Goal: Navigation & Orientation: Find specific page/section

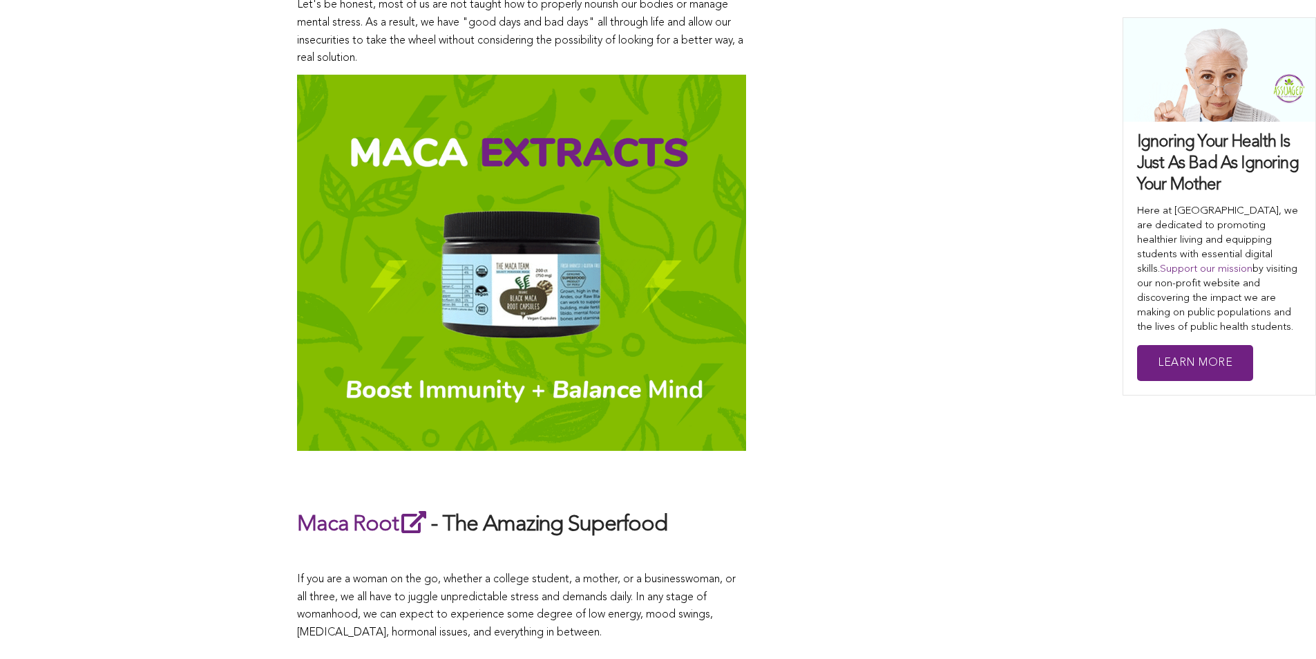
scroll to position [721, 0]
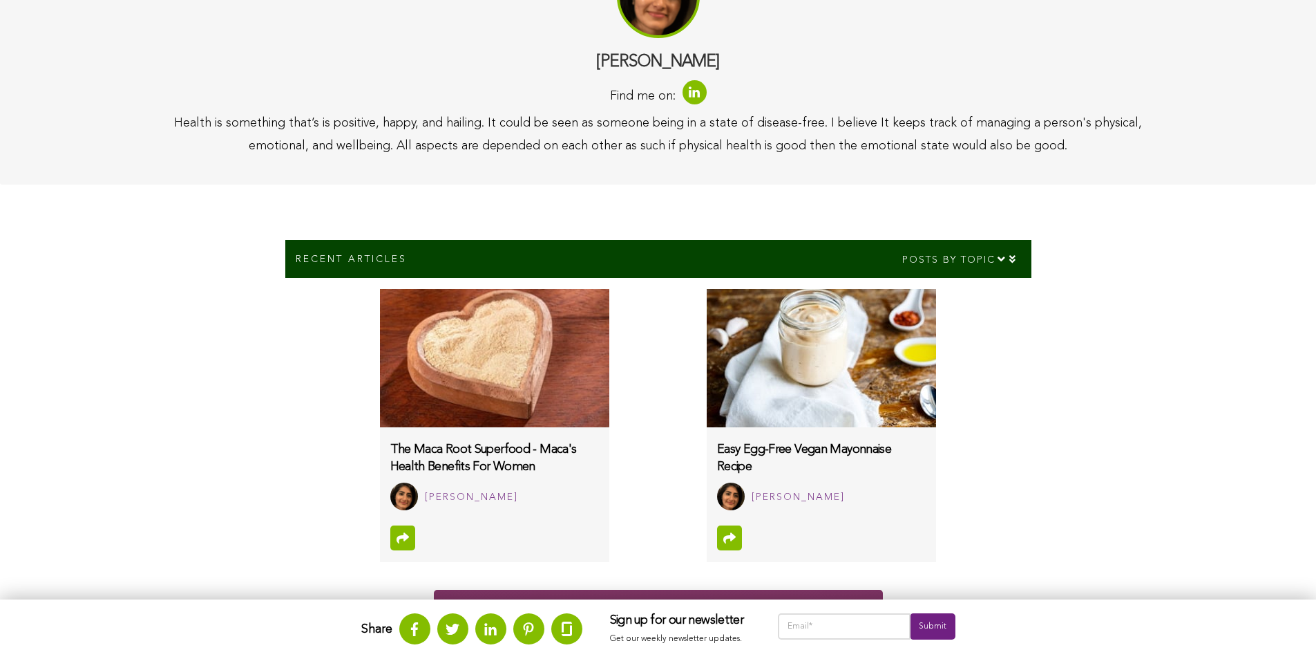
scroll to position [145, 0]
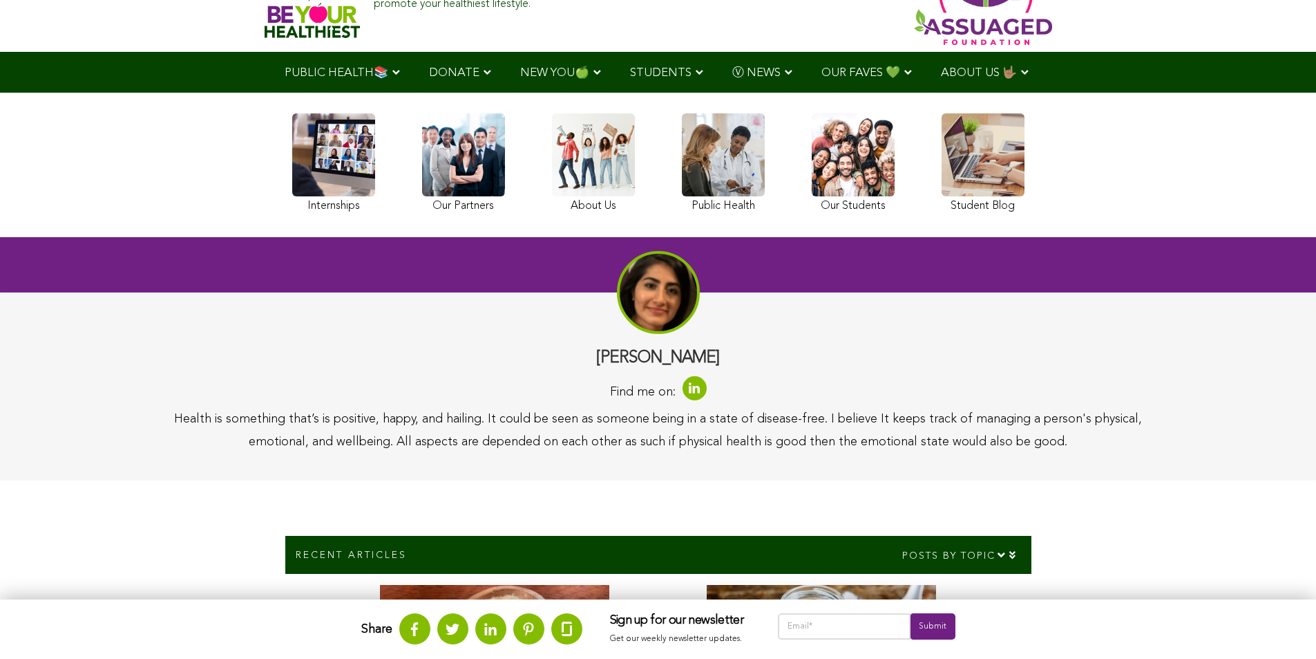
click at [732, 69] on span "Ⓥ NEWS" at bounding box center [756, 73] width 48 height 12
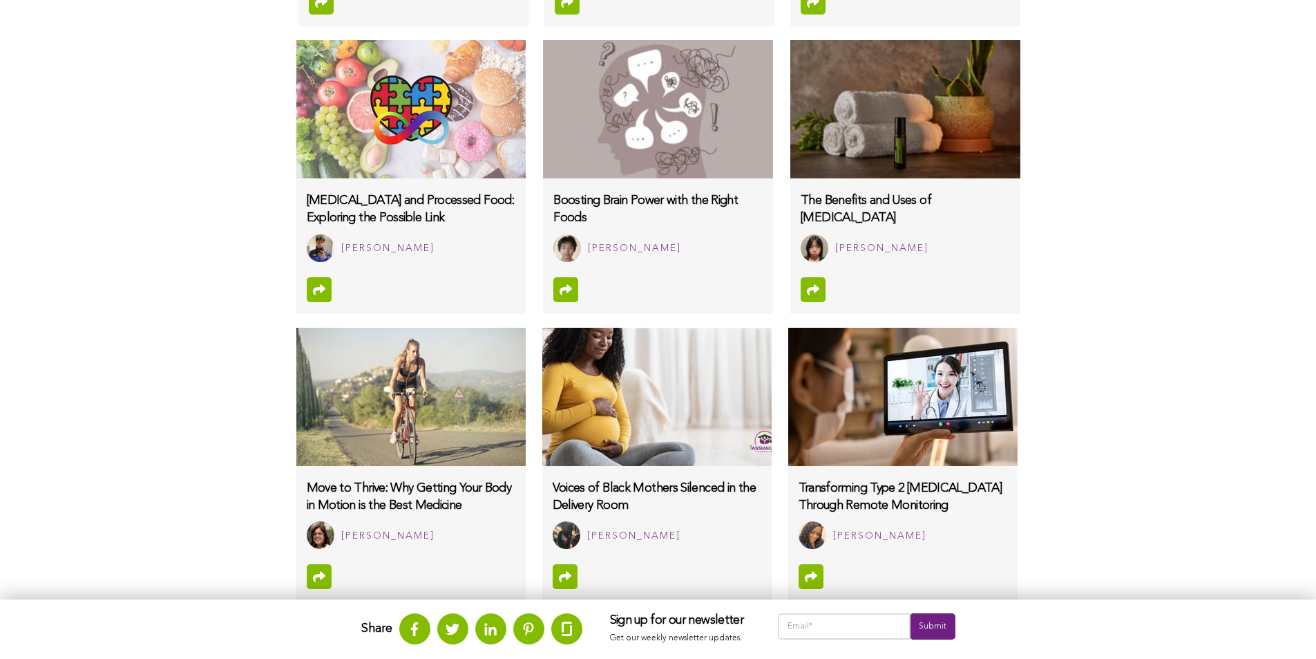
scroll to position [1317, 0]
